Goal: Task Accomplishment & Management: Manage account settings

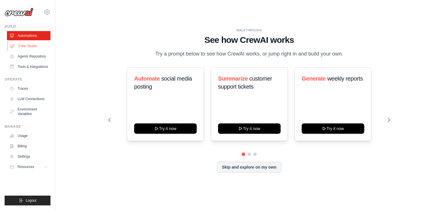
click at [23, 45] on link "Crew Studio" at bounding box center [29, 46] width 44 height 9
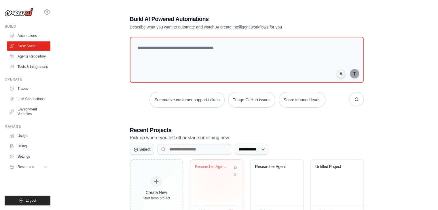
click at [220, 173] on div "Researcher Agent2" at bounding box center [217, 171] width 44 height 13
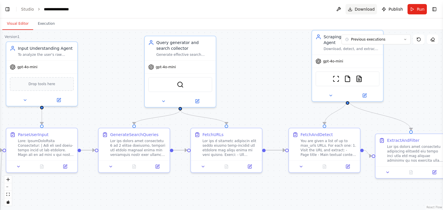
scroll to position [284, 0]
click at [362, 8] on span "Download" at bounding box center [364, 9] width 20 height 6
click at [10, 12] on button "Toggle Left Sidebar" at bounding box center [7, 9] width 8 height 8
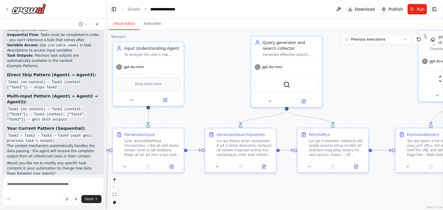
click at [113, 12] on button "Toggle Left Sidebar" at bounding box center [114, 9] width 8 height 8
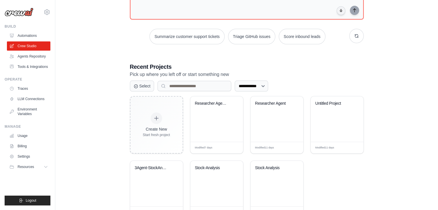
scroll to position [64, 0]
click at [31, 107] on link "Environment Variables" at bounding box center [29, 112] width 44 height 14
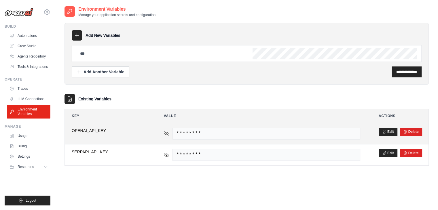
click at [166, 134] on icon at bounding box center [166, 133] width 5 height 5
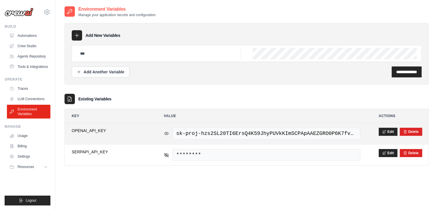
click at [166, 134] on icon at bounding box center [166, 133] width 5 height 5
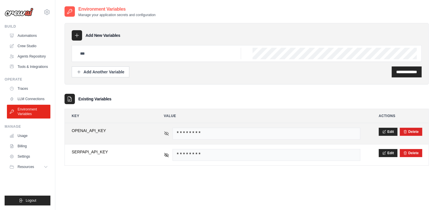
click at [166, 134] on icon at bounding box center [166, 133] width 5 height 5
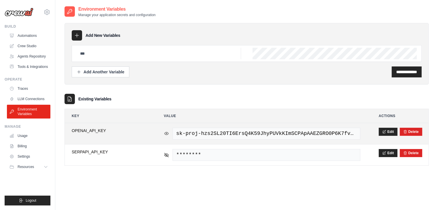
click at [166, 134] on icon at bounding box center [166, 133] width 5 height 5
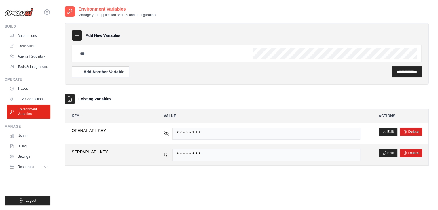
click at [167, 157] on div "********" at bounding box center [262, 155] width 197 height 12
click at [167, 154] on icon at bounding box center [167, 155] width 4 height 4
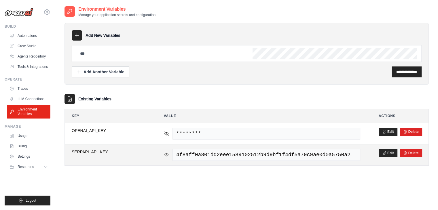
click at [167, 154] on icon at bounding box center [166, 154] width 1 height 1
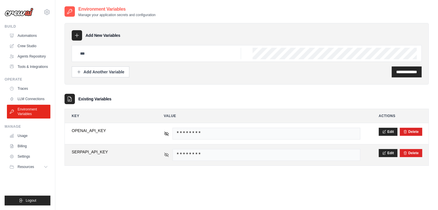
click at [167, 154] on icon at bounding box center [167, 155] width 4 height 4
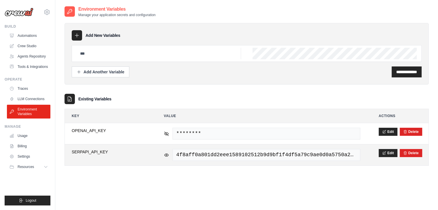
click at [208, 153] on span "4f8aff0a801dd2eee1589102512b9d9bf1f4df5a79c9ae0d0a5750a237a93e82" at bounding box center [267, 155] width 188 height 12
click at [385, 153] on icon at bounding box center [384, 152] width 3 height 3
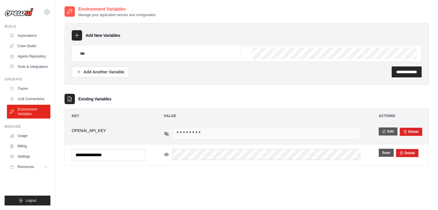
click at [391, 128] on button "Edit" at bounding box center [388, 132] width 19 height 8
click at [384, 128] on button "Save" at bounding box center [386, 132] width 15 height 8
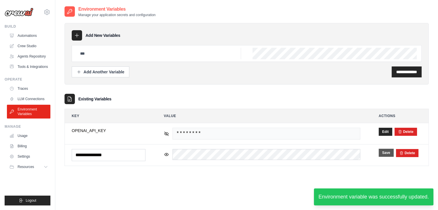
click at [386, 151] on button "Save" at bounding box center [386, 153] width 15 height 8
